Goal: Task Accomplishment & Management: Complete application form

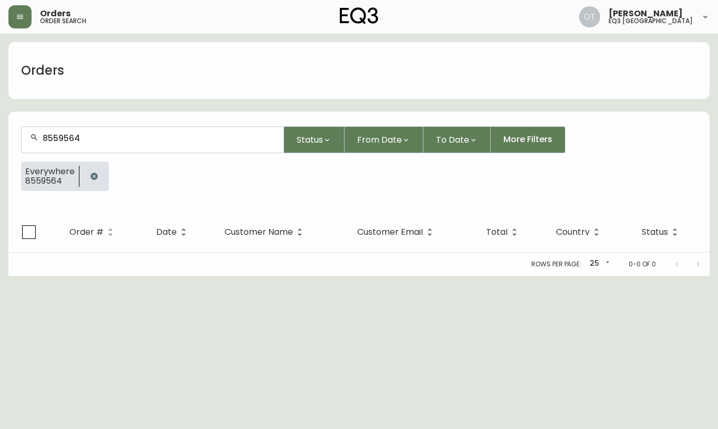
click at [56, 135] on input "8559564" at bounding box center [159, 138] width 232 height 10
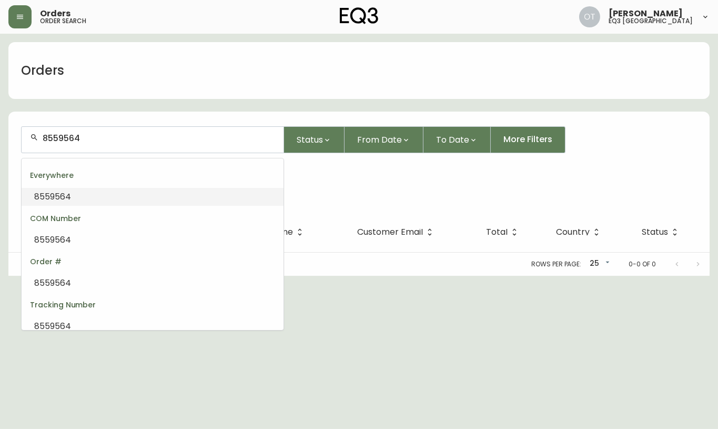
click at [56, 135] on input "8559564" at bounding box center [159, 138] width 232 height 10
type input "4134983"
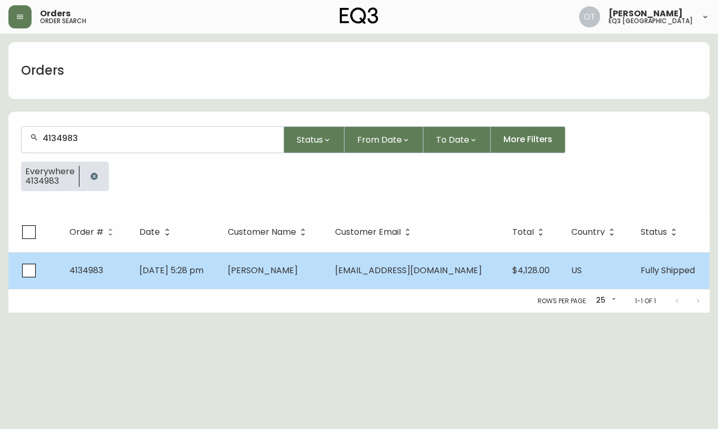
type input "4134983"
click at [165, 258] on td "[DATE] 5:28 pm" at bounding box center [175, 270] width 88 height 37
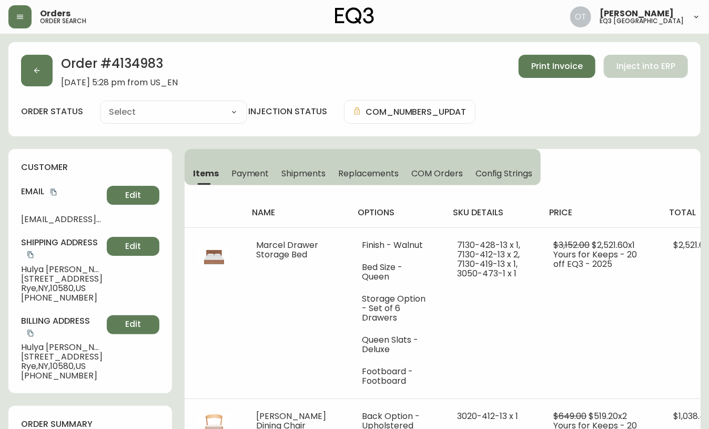
type input "Fully Shipped"
select select "FULLY_SHIPPED"
click at [143, 60] on h2 "Order # 4134983" at bounding box center [119, 66] width 117 height 23
copy h2 "4134983"
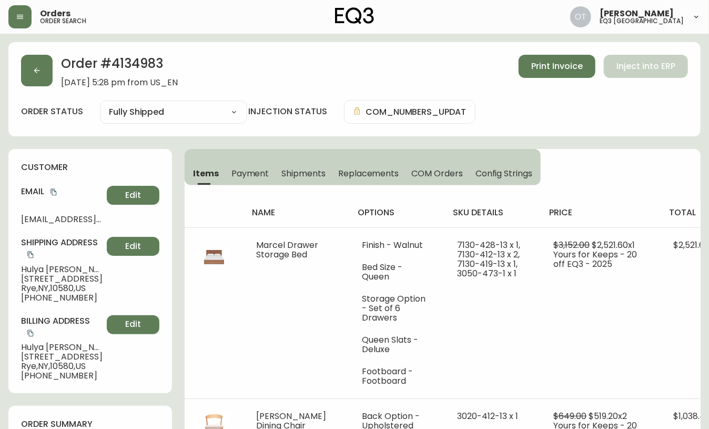
click at [122, 162] on h4 "customer" at bounding box center [90, 167] width 138 height 12
drag, startPoint x: 363, startPoint y: 173, endPoint x: 363, endPoint y: 178, distance: 5.3
click at [365, 173] on span "Replacements" at bounding box center [368, 173] width 60 height 11
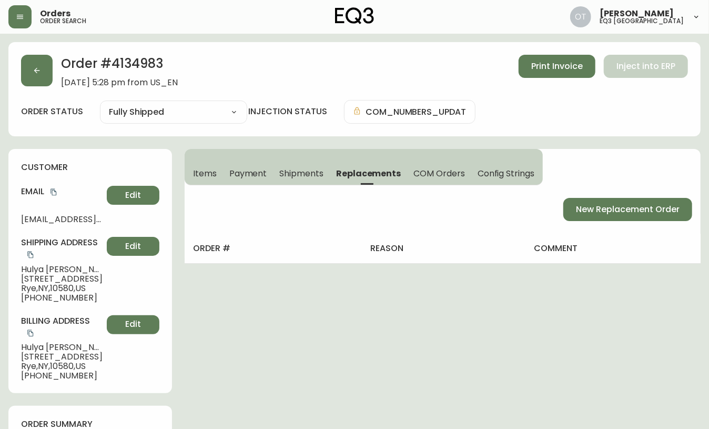
click at [135, 162] on h4 "customer" at bounding box center [90, 167] width 138 height 12
click at [620, 200] on button "New Replacement Order" at bounding box center [627, 209] width 129 height 23
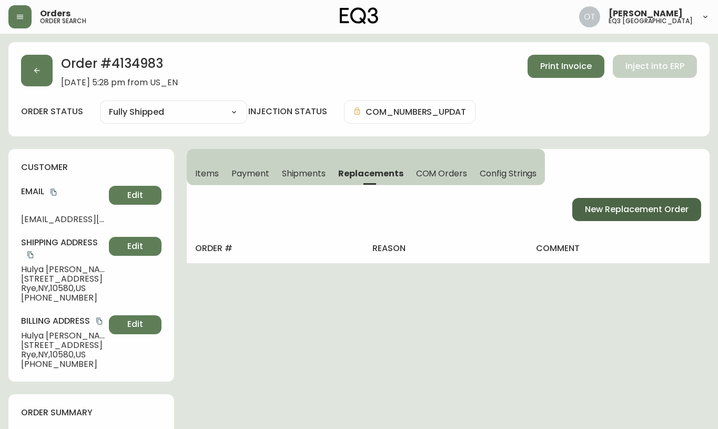
select select "FREIGHT_WHITEGLOVE"
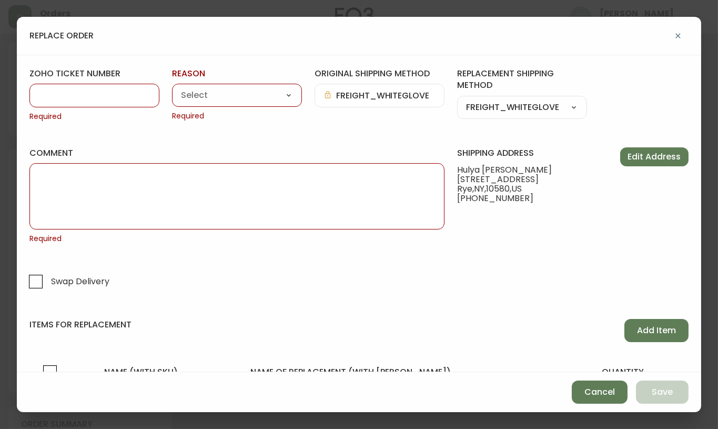
click at [93, 95] on input "zoho ticket number" at bounding box center [94, 95] width 112 height 10
paste input "#836377"
click at [46, 93] on input "#836377" at bounding box center [94, 95] width 112 height 10
type input "836377"
click at [208, 98] on select "Customer Related Damaged in Shipping Lost in Transit or Missing Order Manufactu…" at bounding box center [237, 96] width 130 height 16
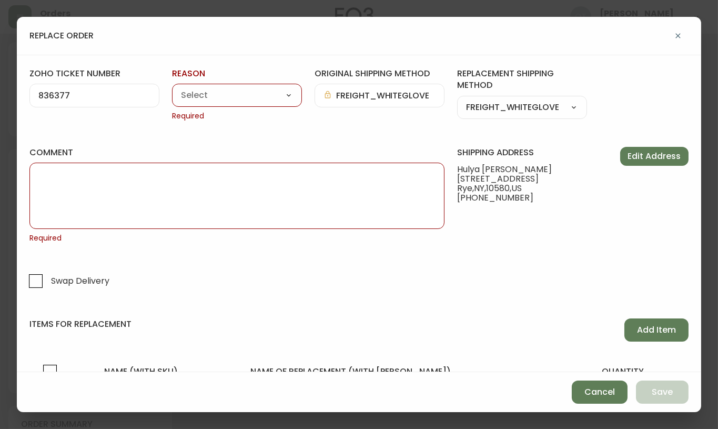
select select "Damaged in Shipping"
click at [172, 88] on select "Customer Related Damaged in Shipping Lost in Transit or Missing Order Manufactu…" at bounding box center [237, 96] width 130 height 16
type input "Damaged in Shipping"
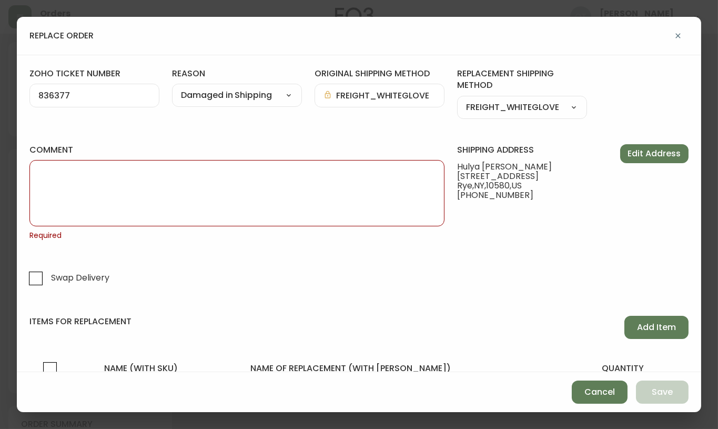
click at [359, 182] on textarea "comment" at bounding box center [236, 193] width 397 height 53
click at [271, 188] on textarea "comment" at bounding box center [236, 193] width 397 height 53
paste textarea "ORIGINAL ORDER: 4134983 | REASON FOR REPLACEMENT: DAMAGED | NOTES: NIR FOR RXO …"
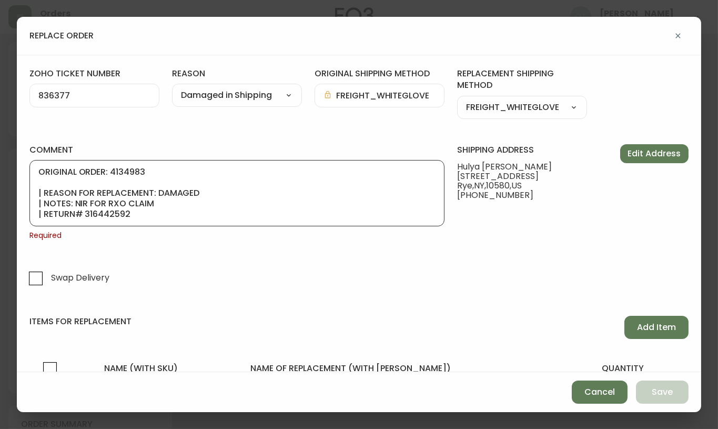
scroll to position [63, 0]
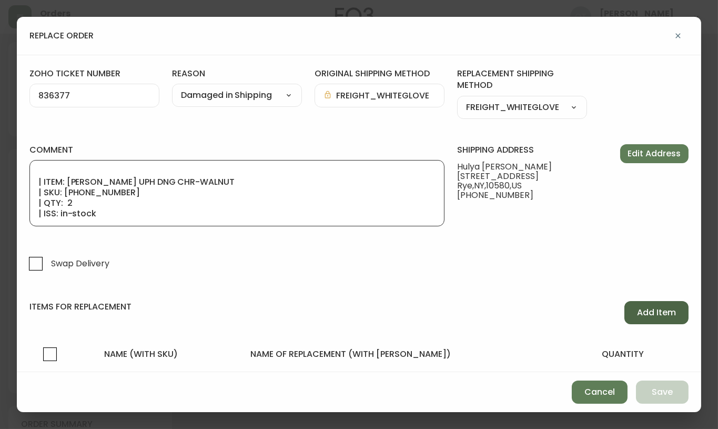
type textarea "ORIGINAL ORDER: 4134983 | REASON FOR REPLACEMENT: DAMAGED | NOTES: NIR FOR RXO …"
click at [657, 312] on span "Add Item" at bounding box center [656, 313] width 39 height 12
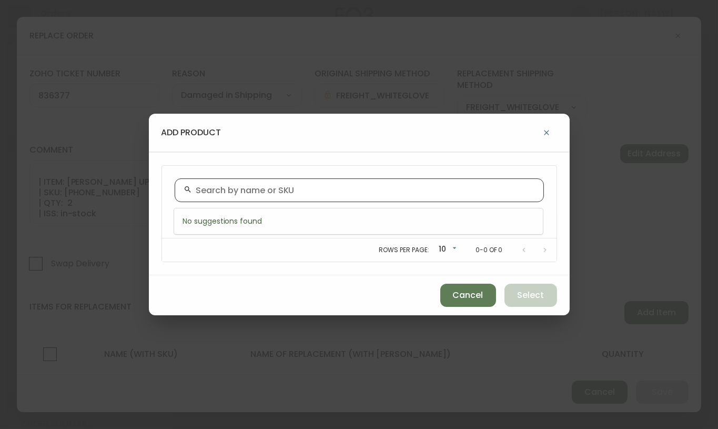
click at [235, 192] on input "text" at bounding box center [365, 190] width 339 height 10
paste input "[PHONE_NUMBER]"
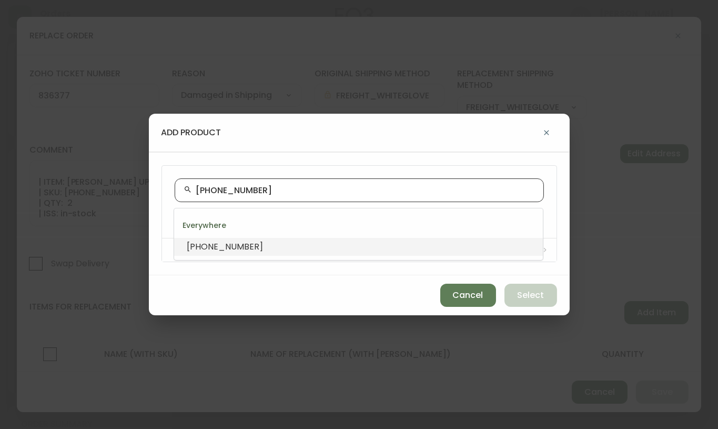
paste input "3"
drag, startPoint x: 251, startPoint y: 189, endPoint x: 96, endPoint y: 194, distance: 155.2
click at [96, 194] on div "add product [PHONE_NUMBER] sku name Rows per page: 10 10 0-0 of 0 Cancel Select" at bounding box center [359, 214] width 718 height 429
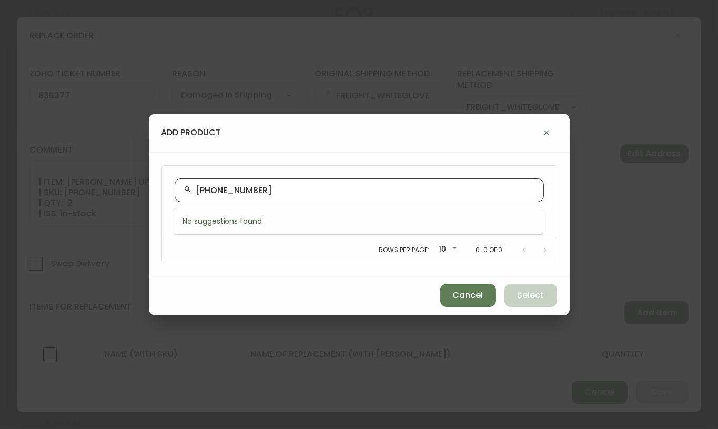
type input "[PHONE_NUMBER]"
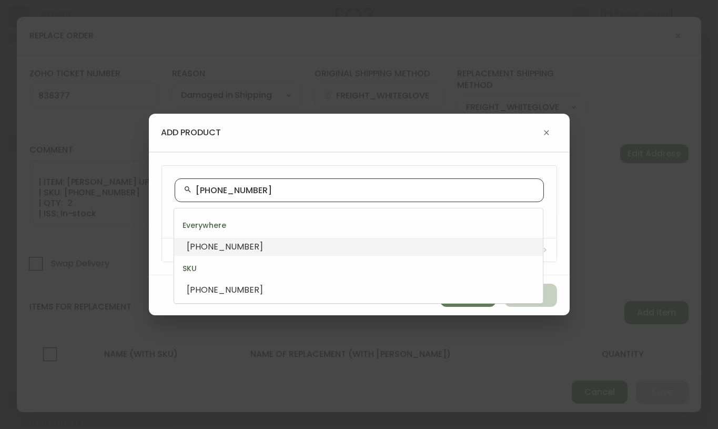
click at [280, 184] on div "[PHONE_NUMBER]" at bounding box center [359, 190] width 369 height 24
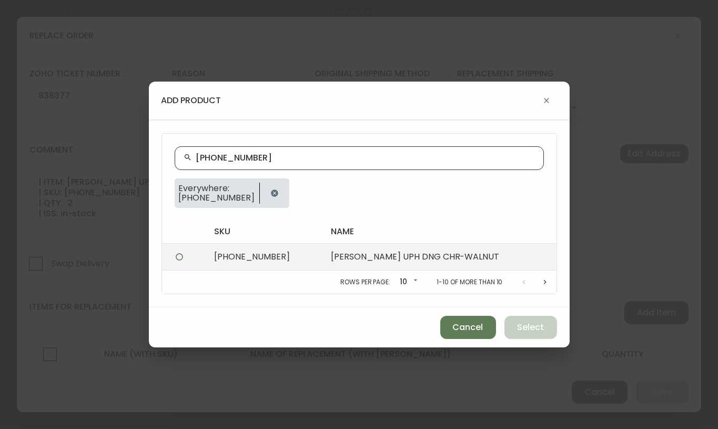
click at [220, 262] on td "[PHONE_NUMBER]" at bounding box center [264, 257] width 117 height 27
radio input "true"
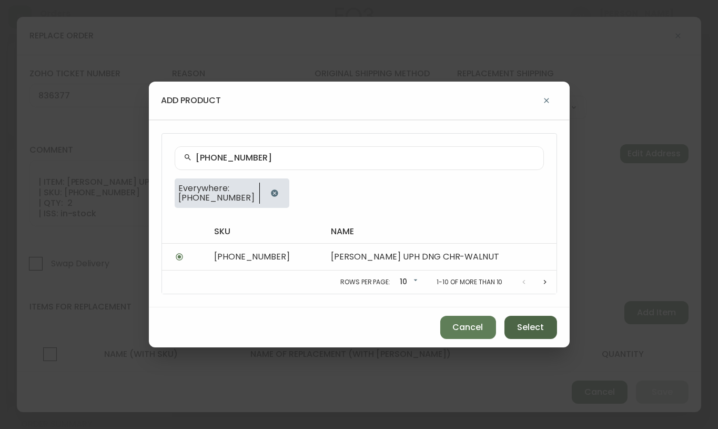
click at [540, 319] on button "Select" at bounding box center [530, 327] width 53 height 23
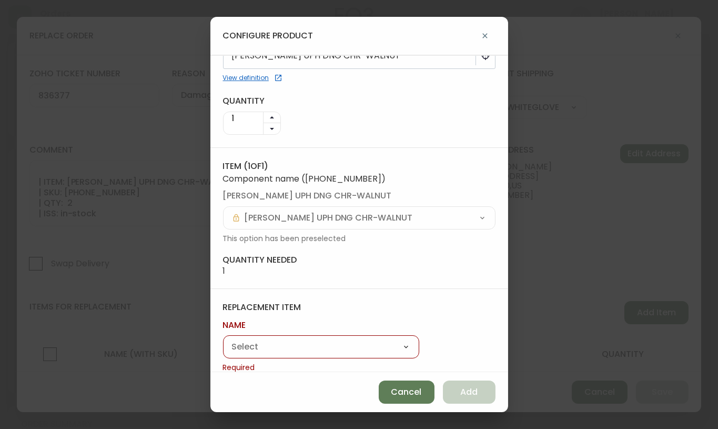
scroll to position [55, 0]
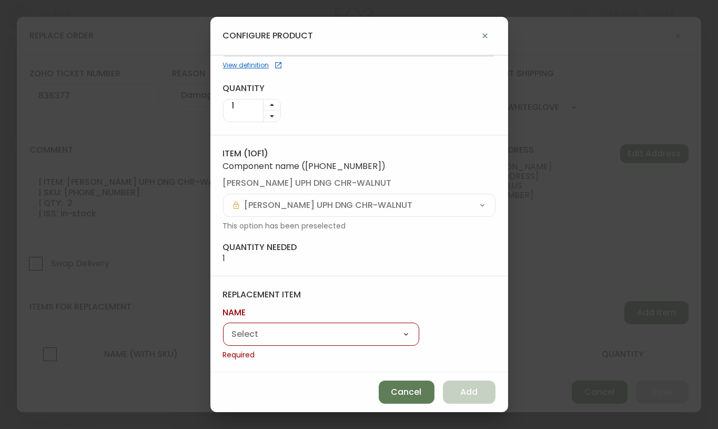
click at [338, 327] on select "Marcel Drawer Storage Bed [PERSON_NAME] Dining Chair" at bounding box center [321, 335] width 196 height 16
select select "cmf09ibsd6s650162d7ifnzom"
click at [223, 339] on select "Marcel Drawer Storage Bed [PERSON_NAME] Dining Chair" at bounding box center [321, 335] width 196 height 16
type input "[PERSON_NAME] Dining Chair"
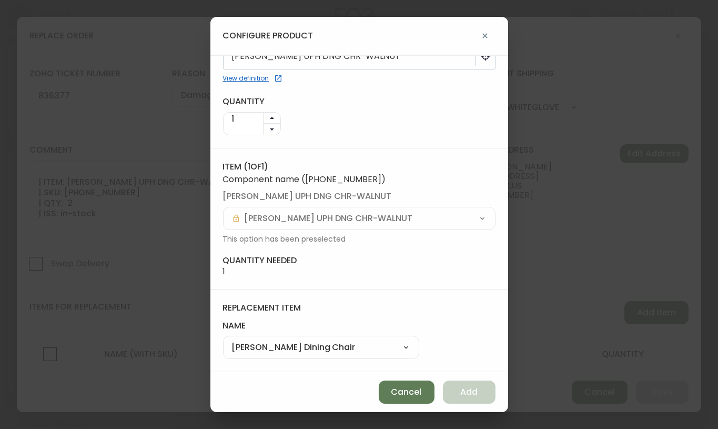
scroll to position [41, 0]
click at [467, 392] on span "Add" at bounding box center [468, 392] width 17 height 12
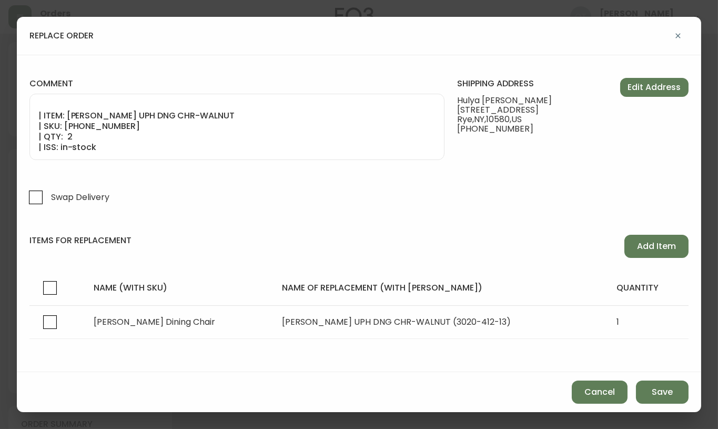
scroll to position [70, 0]
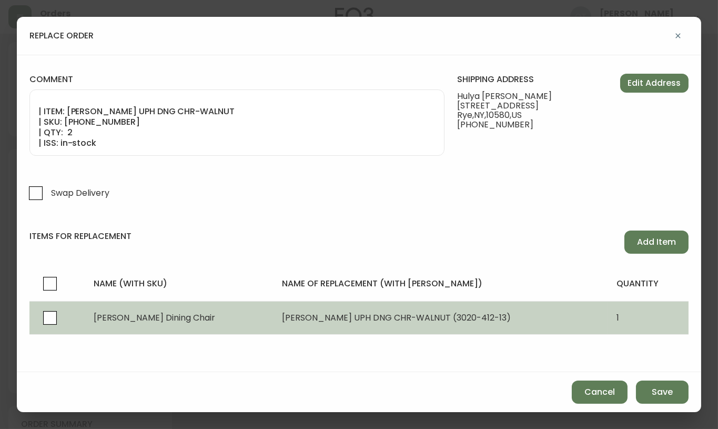
click at [406, 319] on span "[PERSON_NAME] UPH DNG CHR-WALNUT (3020-412-13)" at bounding box center [396, 317] width 229 height 12
select select "cmf09ibsd6s650162d7ifnzom"
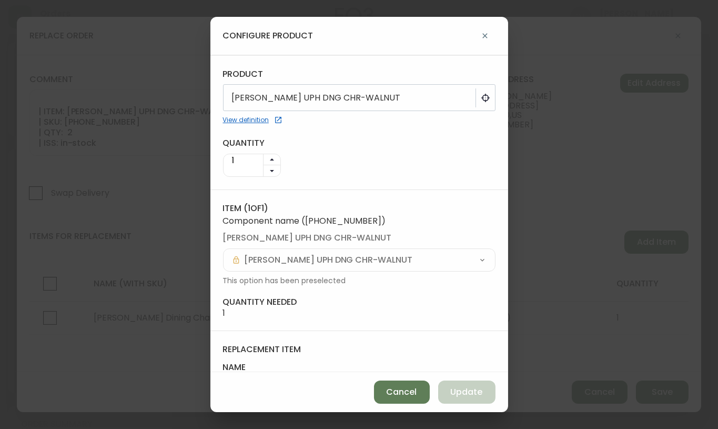
click at [268, 155] on button "button" at bounding box center [272, 160] width 17 height 12
click at [476, 391] on span "Update" at bounding box center [467, 392] width 32 height 12
type input "1"
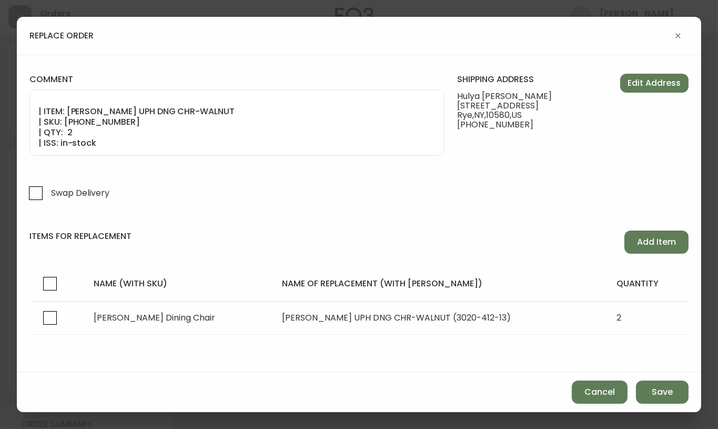
click at [133, 171] on form "zoho ticket number 836377 reason Damaged in Shipping Customer Related Damaged i…" at bounding box center [358, 178] width 659 height 362
click at [676, 391] on button "Save" at bounding box center [662, 391] width 53 height 23
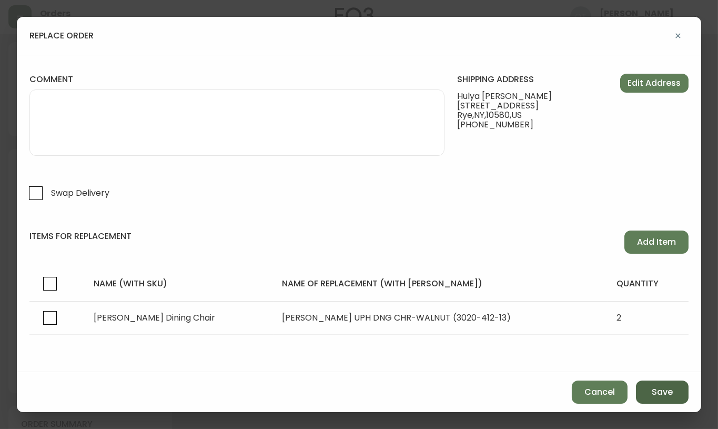
select select
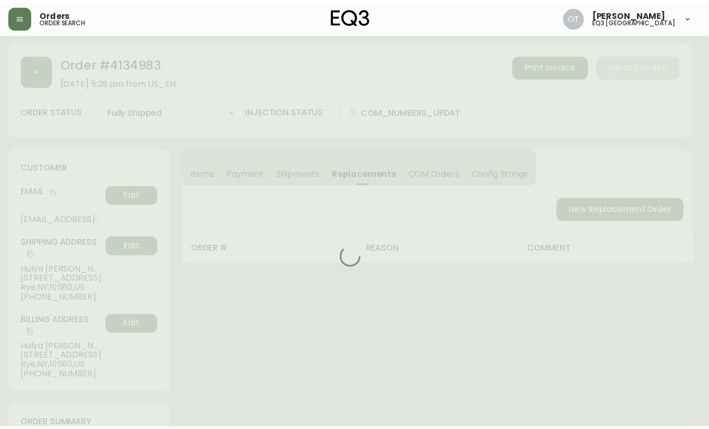
scroll to position [37, 0]
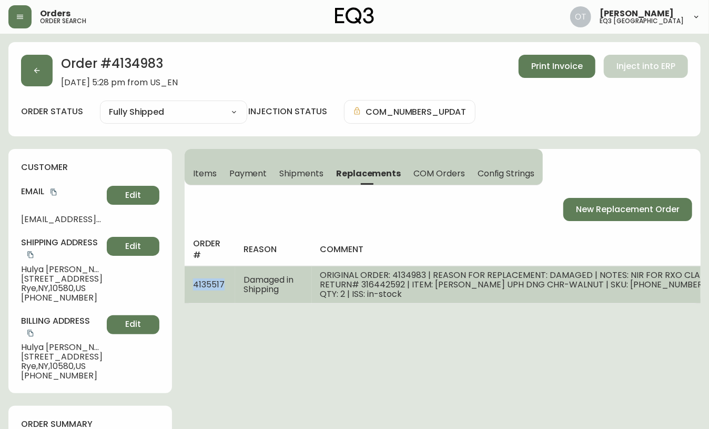
drag, startPoint x: 186, startPoint y: 284, endPoint x: 222, endPoint y: 287, distance: 36.4
click at [222, 287] on td "4135517" at bounding box center [210, 284] width 50 height 37
copy span "4135517"
